Goal: Find specific page/section: Find specific page/section

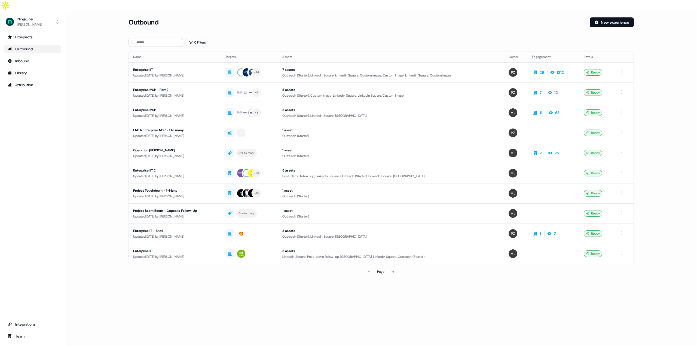
drag, startPoint x: 60, startPoint y: 97, endPoint x: 114, endPoint y: 110, distance: 56.1
click at [61, 97] on div "NinjaOne [PERSON_NAME] Prospects Outbound Inbound Library Attribution Integrati…" at bounding box center [32, 184] width 65 height 346
click at [153, 248] on div "Enterprise IIT" at bounding box center [175, 250] width 84 height 5
drag, startPoint x: 176, startPoint y: 217, endPoint x: 173, endPoint y: 218, distance: 3.4
click at [176, 228] on div "Enterprise IT - Shell" at bounding box center [175, 230] width 84 height 5
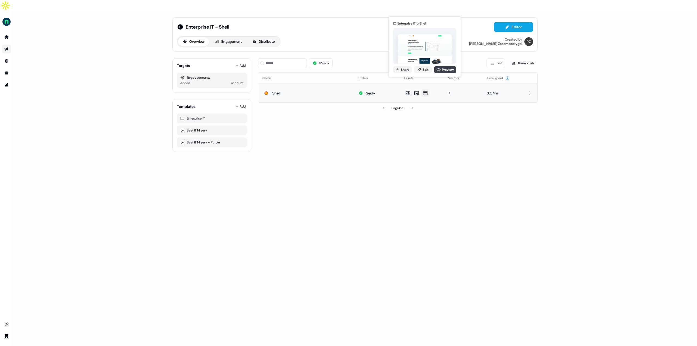
click at [439, 70] on icon at bounding box center [438, 69] width 4 height 4
